Goal: Task Accomplishment & Management: Use online tool/utility

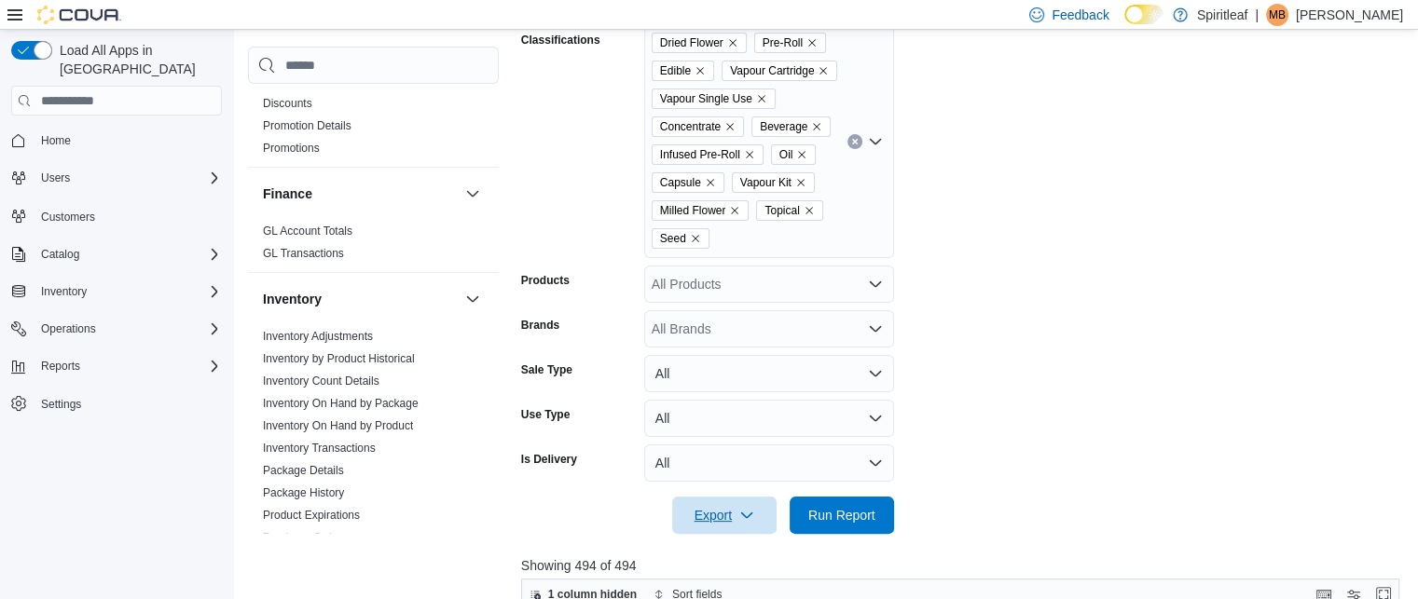
scroll to position [544, 0]
click at [332, 422] on link "Inventory On Hand by Product" at bounding box center [338, 428] width 150 height 13
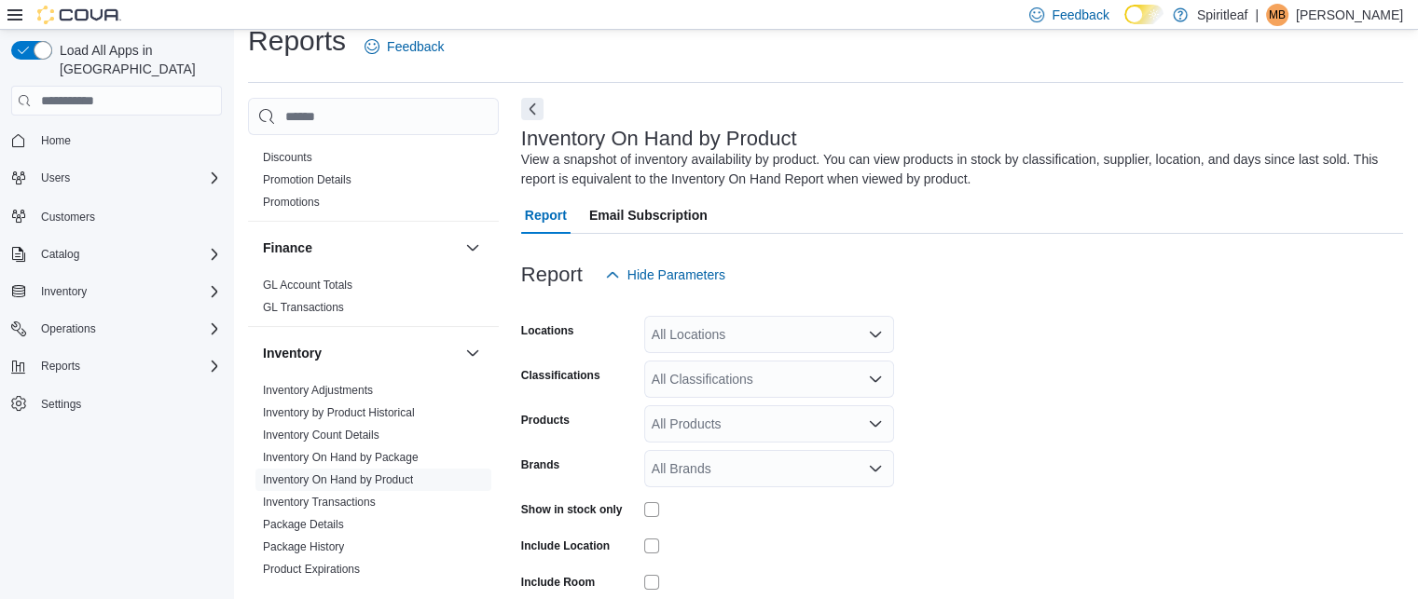
scroll to position [62, 0]
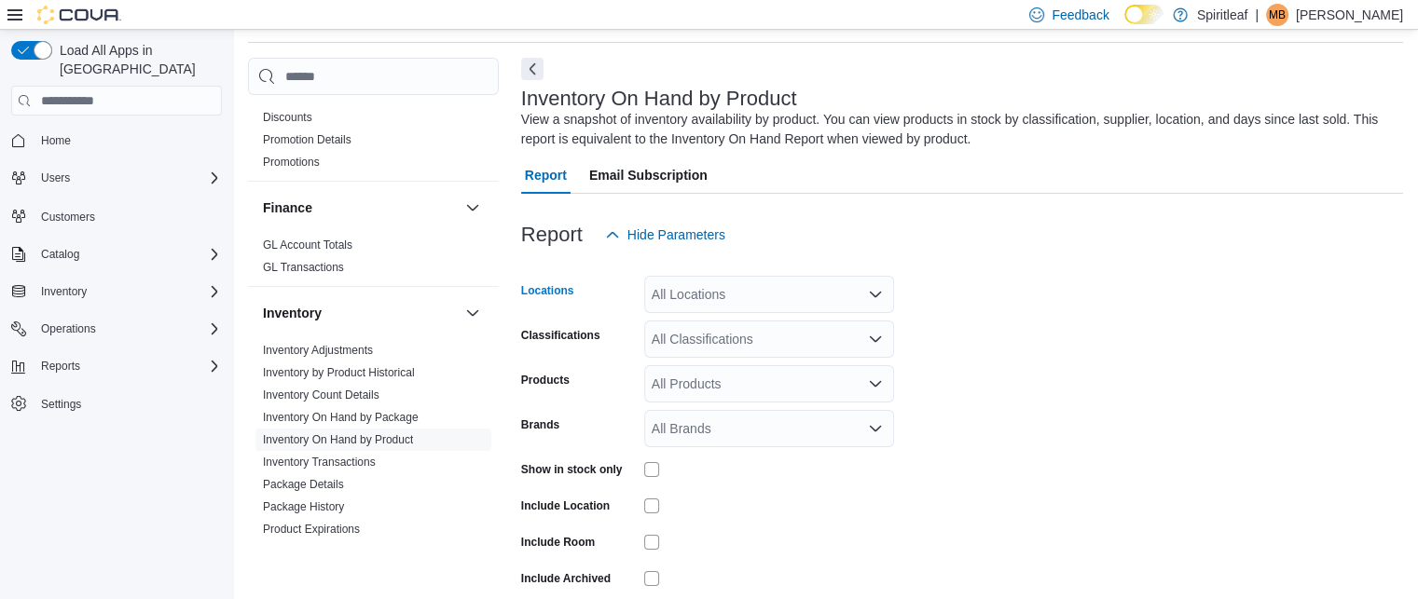
click at [699, 295] on div "All Locations" at bounding box center [769, 294] width 250 height 37
type input "***"
click at [736, 327] on span "[STREET_ADDRESS]" at bounding box center [776, 326] width 129 height 19
click at [1208, 367] on form "Locations [STREET_ADDRESS] Classifications All Classifications Products All Pro…" at bounding box center [962, 450] width 882 height 392
click at [684, 350] on div "All Classifications" at bounding box center [769, 339] width 250 height 37
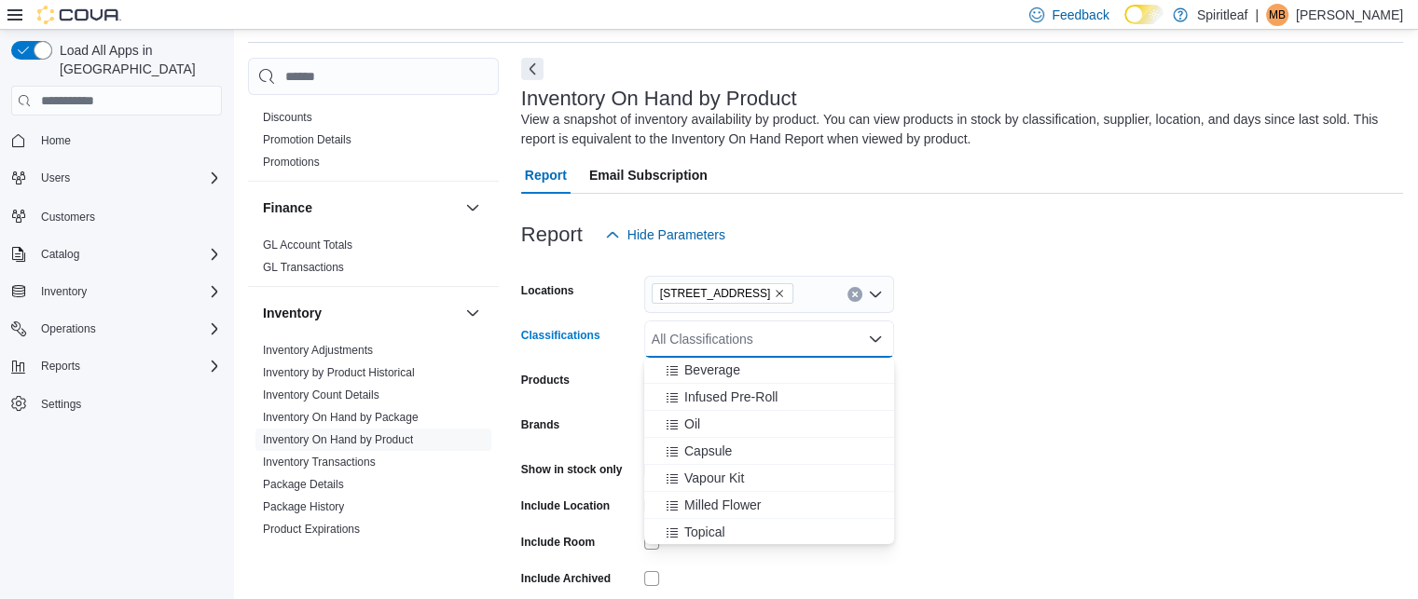
scroll to position [507, 0]
click at [742, 502] on button "Milled Flower" at bounding box center [769, 513] width 250 height 27
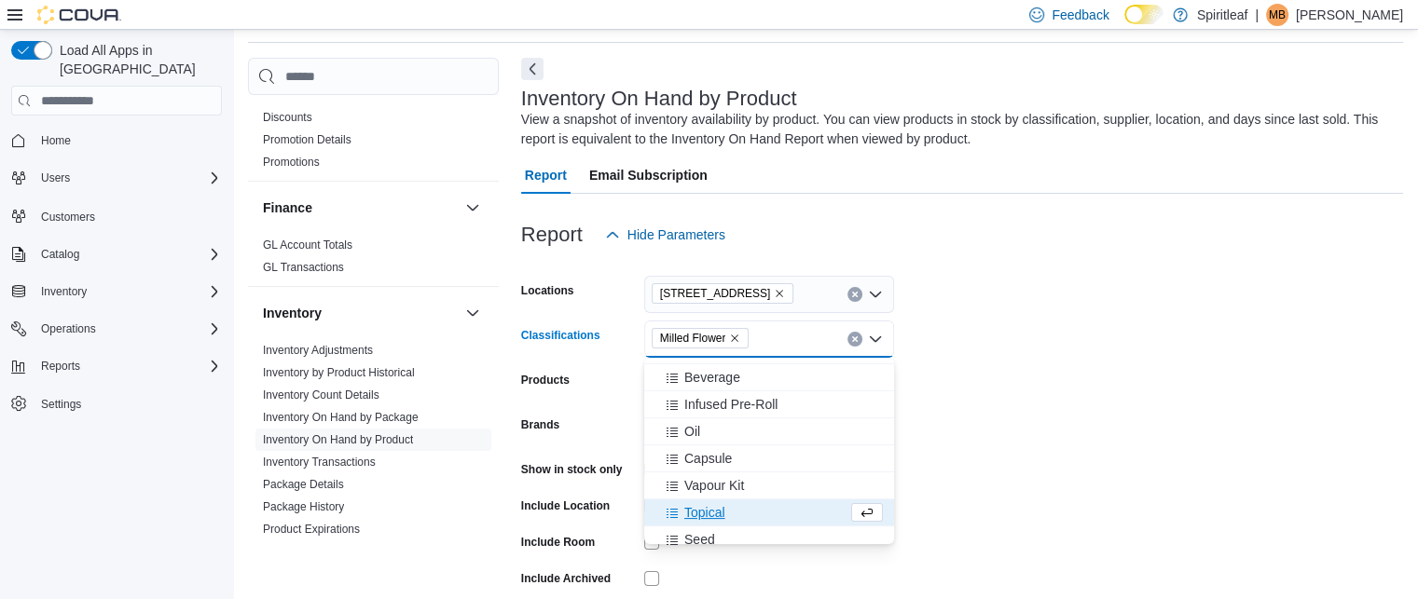
click at [1033, 442] on form "Locations [STREET_ADDRESS] Classifications Milled Flower Combo box. Selected. M…" at bounding box center [962, 450] width 882 height 392
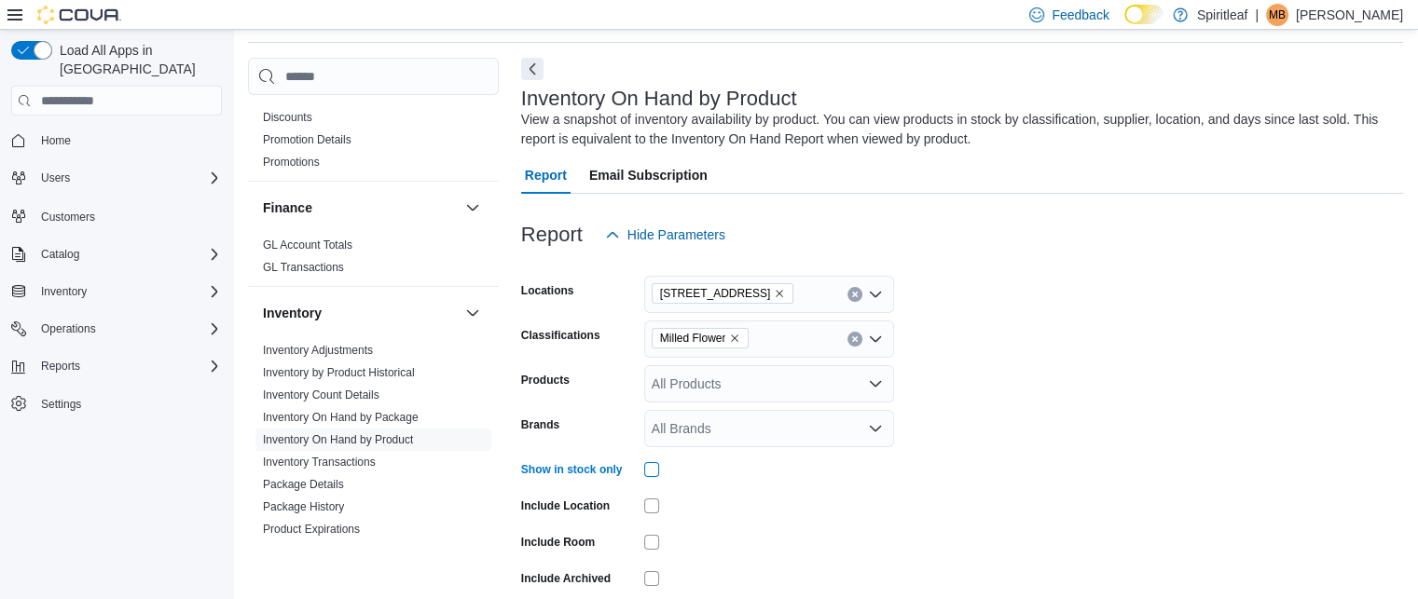
scroll to position [145, 0]
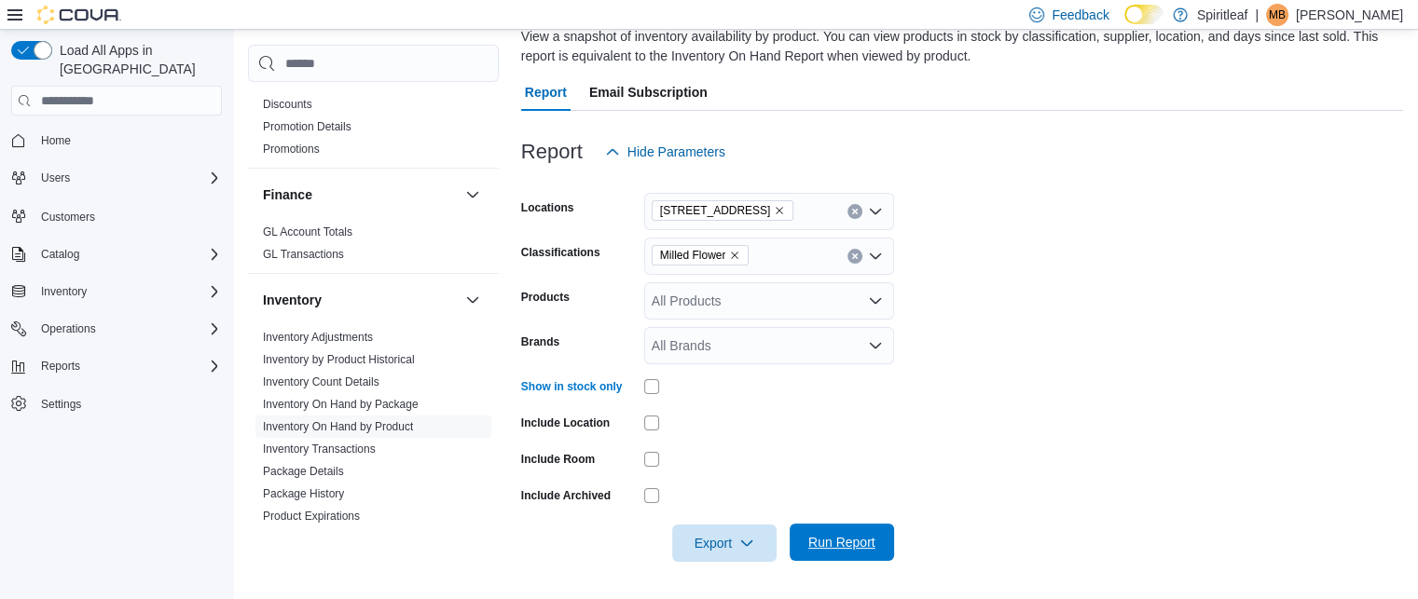
click at [858, 547] on span "Run Report" at bounding box center [841, 542] width 67 height 19
click at [730, 545] on span "Export" at bounding box center [724, 542] width 82 height 37
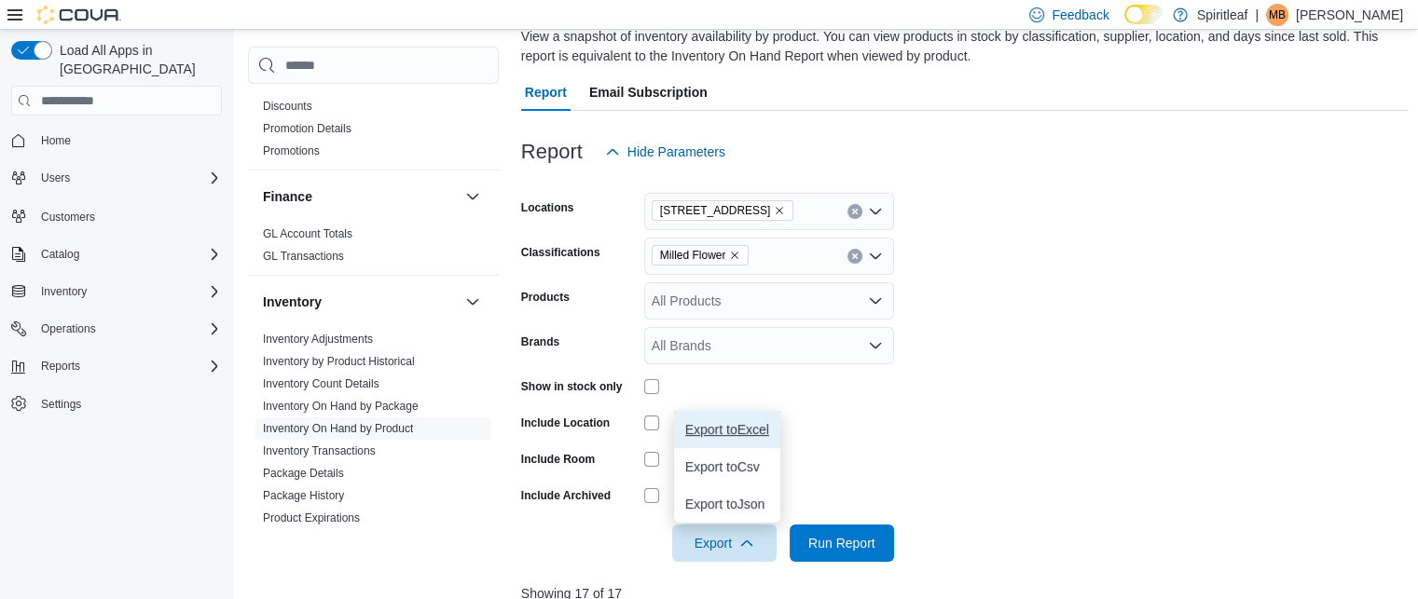
click at [769, 433] on span "Export to Excel" at bounding box center [727, 429] width 84 height 15
click at [735, 256] on icon "Remove Milled Flower from selection in this group" at bounding box center [734, 255] width 11 height 11
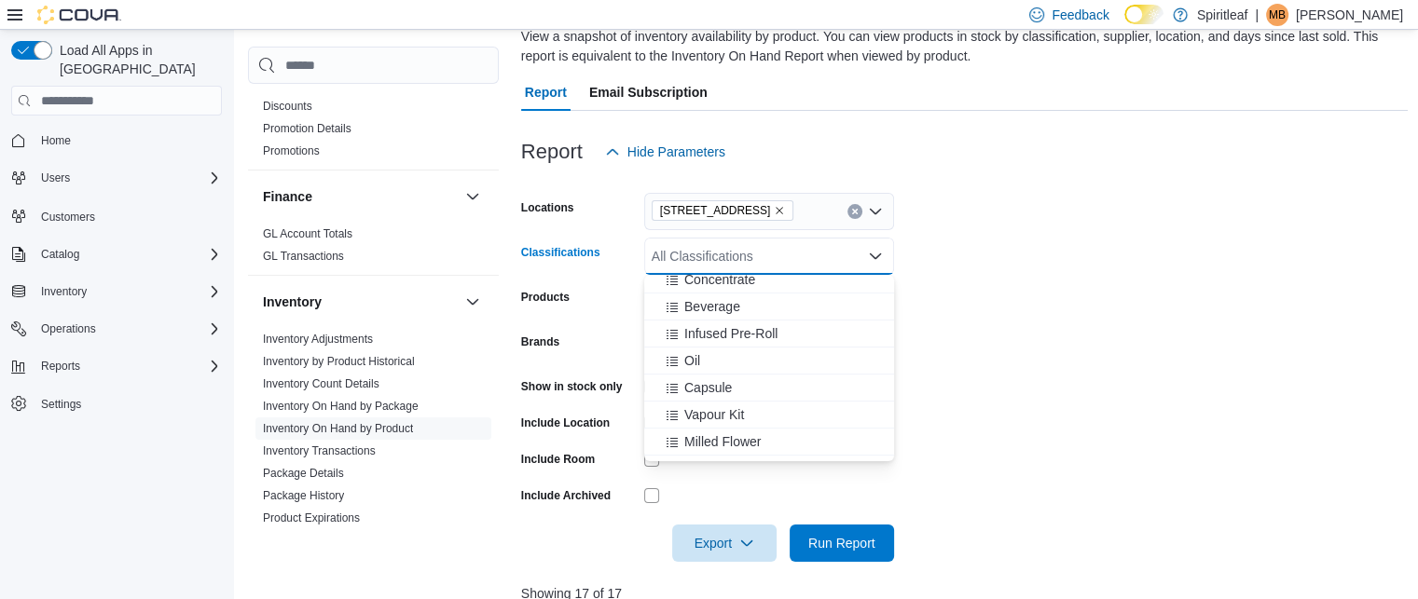
scroll to position [511, 0]
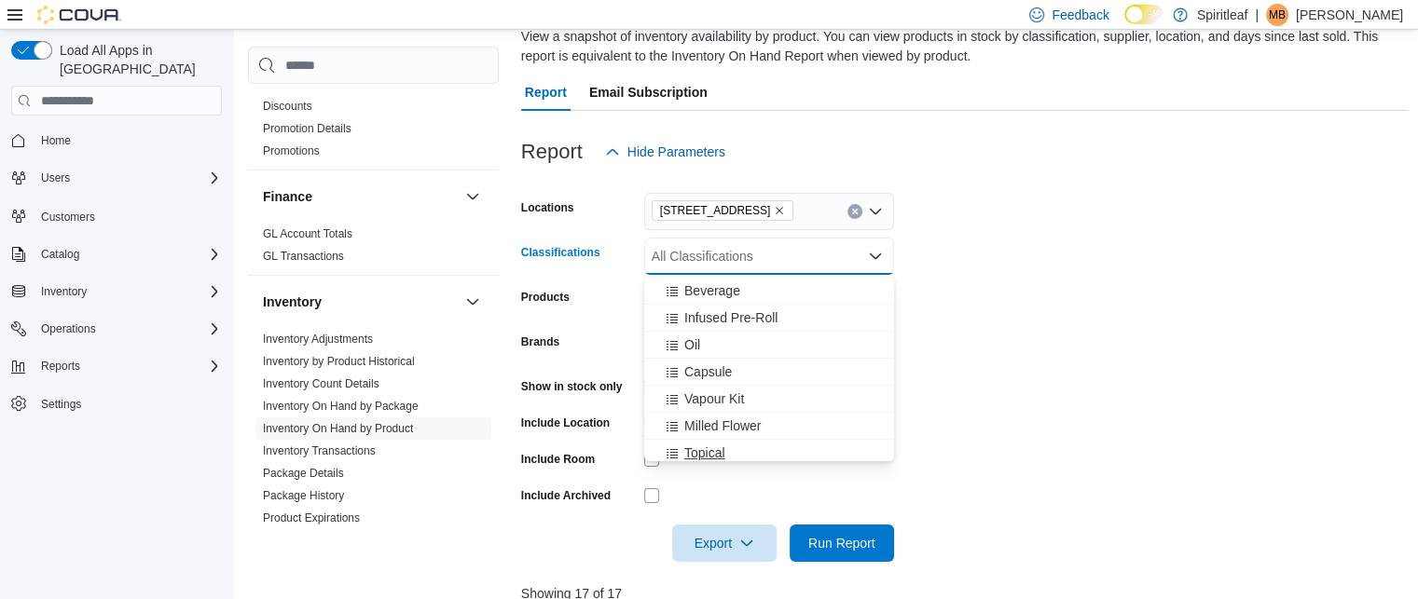
click at [722, 456] on span "Topical" at bounding box center [704, 453] width 41 height 19
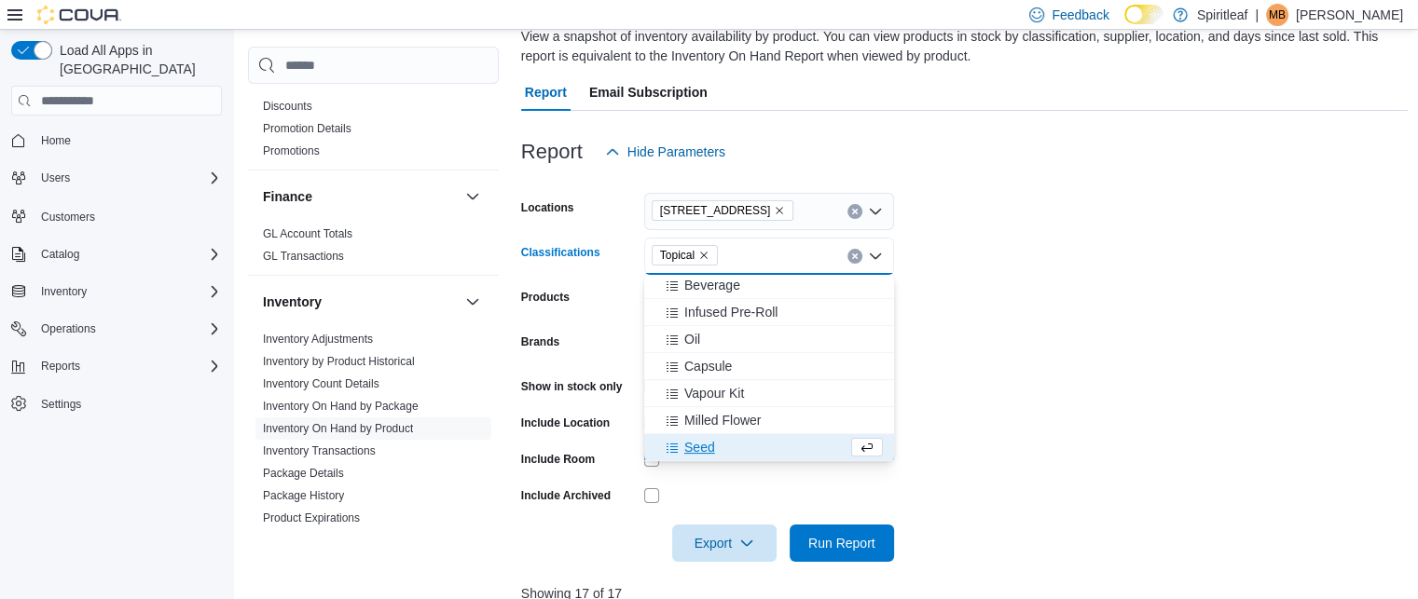
click at [943, 413] on form "Locations [STREET_ADDRESS] Classifications Topical Combo box. Selected. Topical…" at bounding box center [964, 367] width 887 height 392
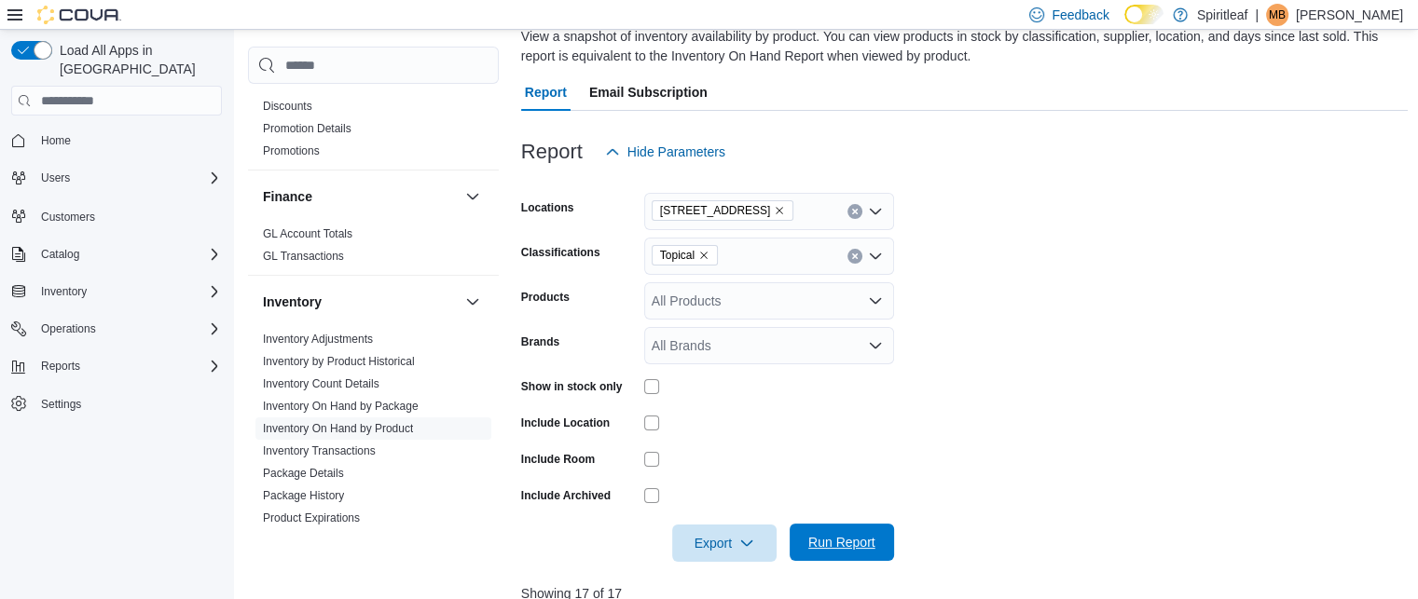
click at [856, 541] on span "Run Report" at bounding box center [841, 542] width 67 height 19
click at [738, 546] on span "Export" at bounding box center [724, 542] width 82 height 37
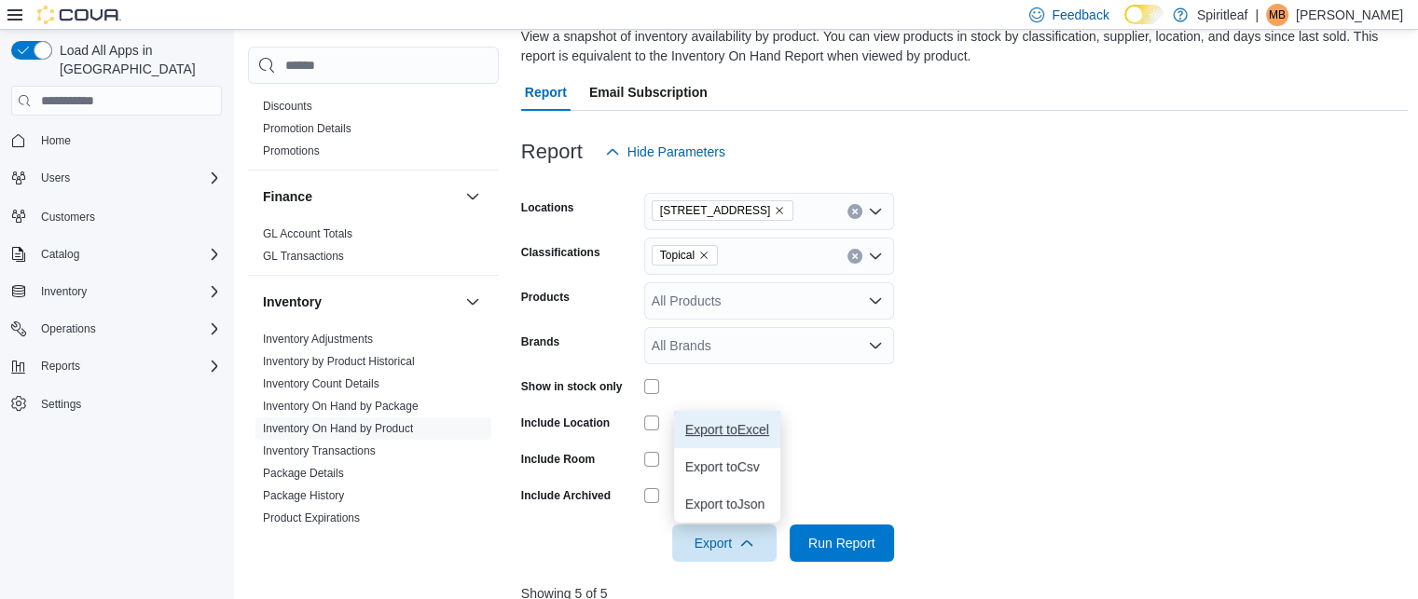
click at [716, 435] on span "Export to Excel" at bounding box center [727, 429] width 84 height 15
